Goal: Transaction & Acquisition: Purchase product/service

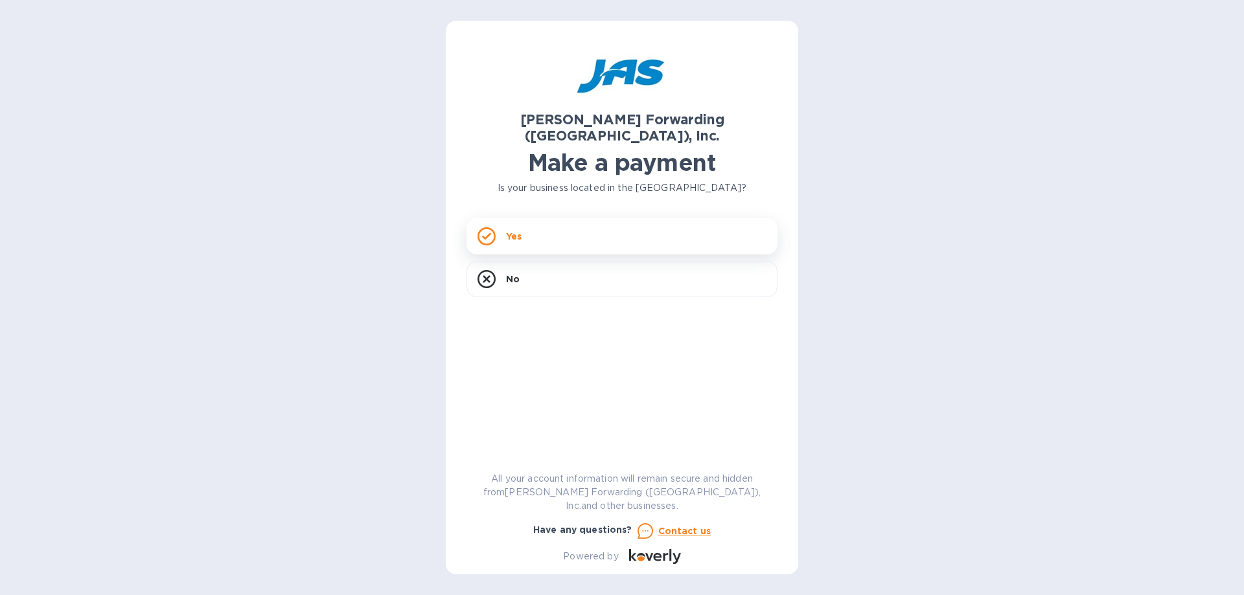
click at [529, 236] on div "Yes" at bounding box center [621, 236] width 311 height 36
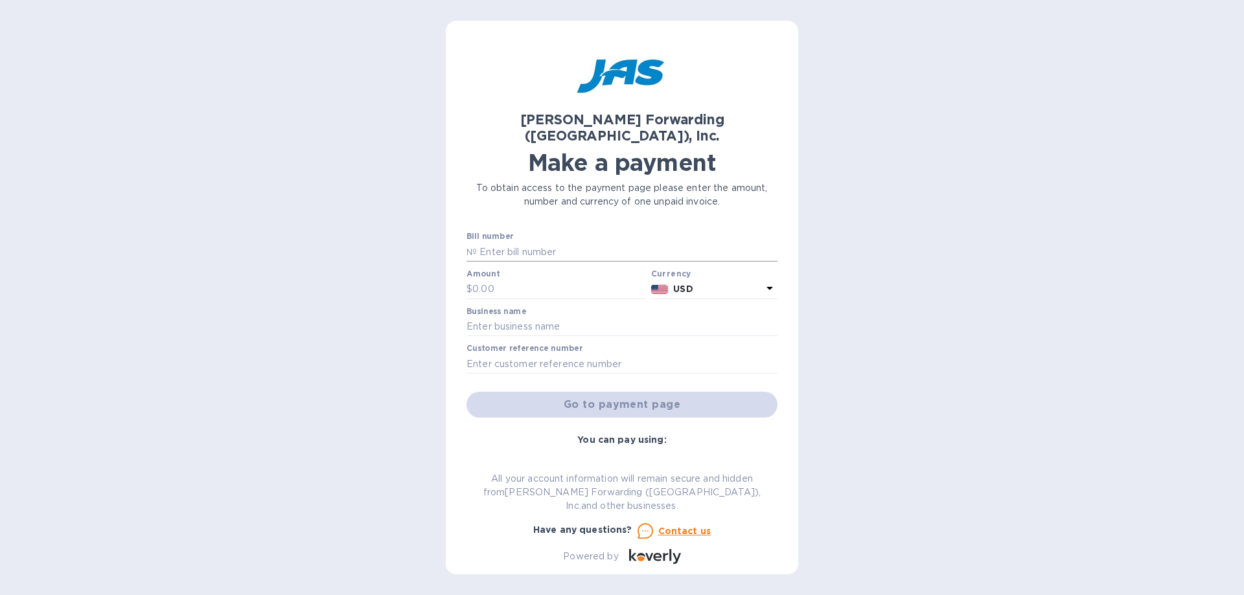
click at [556, 242] on input "text" at bounding box center [627, 251] width 301 height 19
type input "BOS503329533"
type input "1,061.50"
click at [546, 317] on input "text" at bounding box center [621, 326] width 311 height 19
type input "[PERSON_NAME] Brothers Inc."
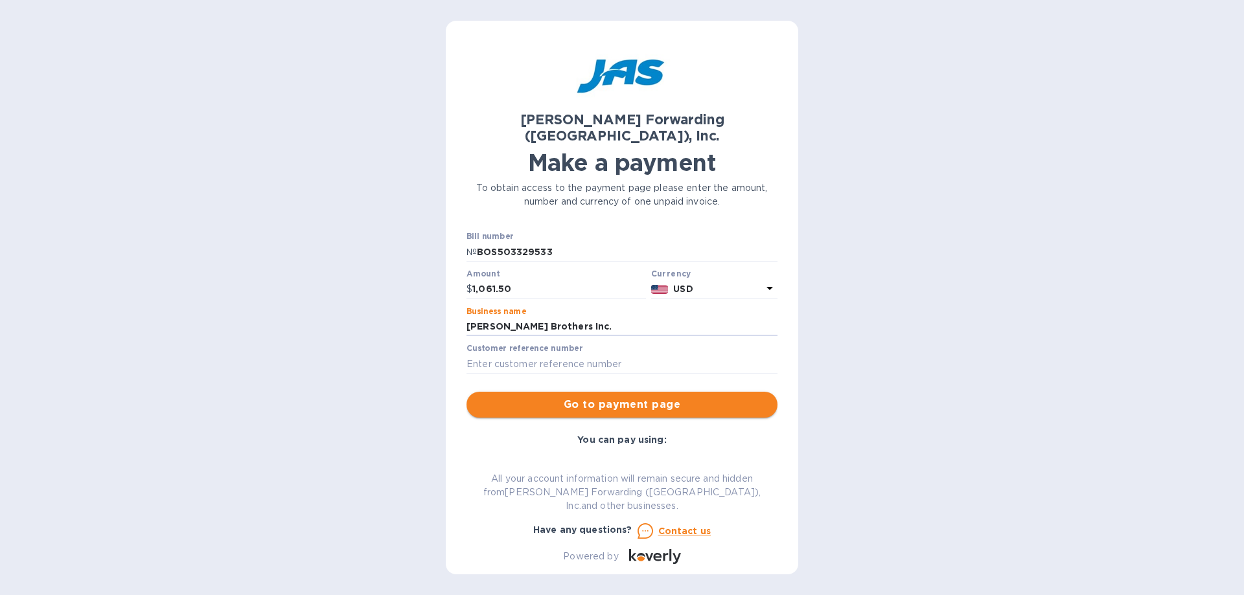
click at [595, 397] on span "Go to payment page" at bounding box center [622, 405] width 290 height 16
